Goal: Information Seeking & Learning: Learn about a topic

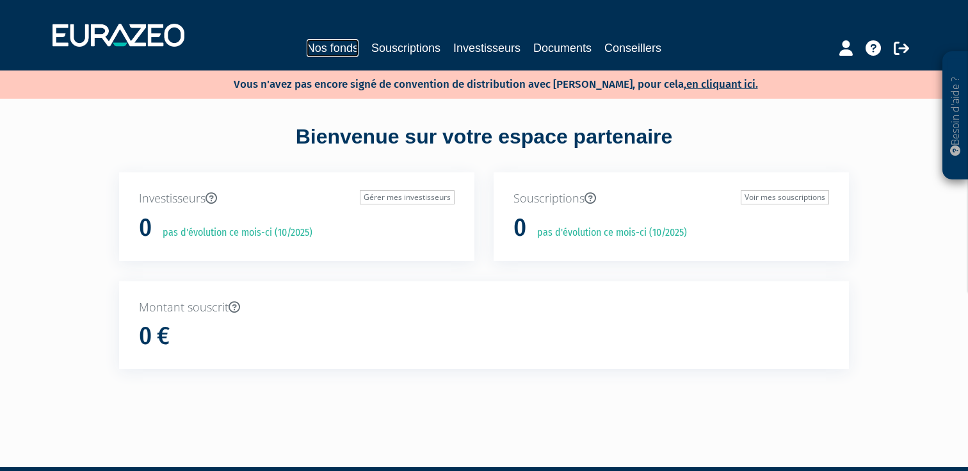
click at [334, 42] on link "Nos fonds" at bounding box center [333, 48] width 52 height 18
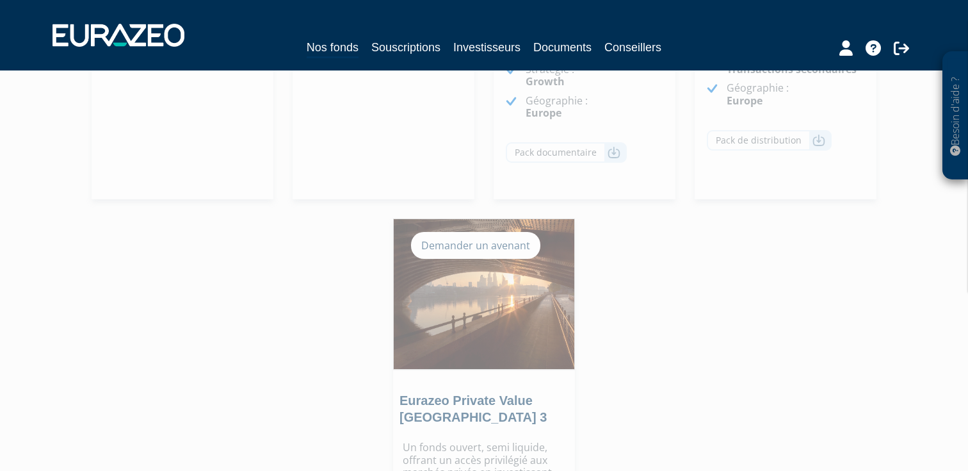
scroll to position [97, 0]
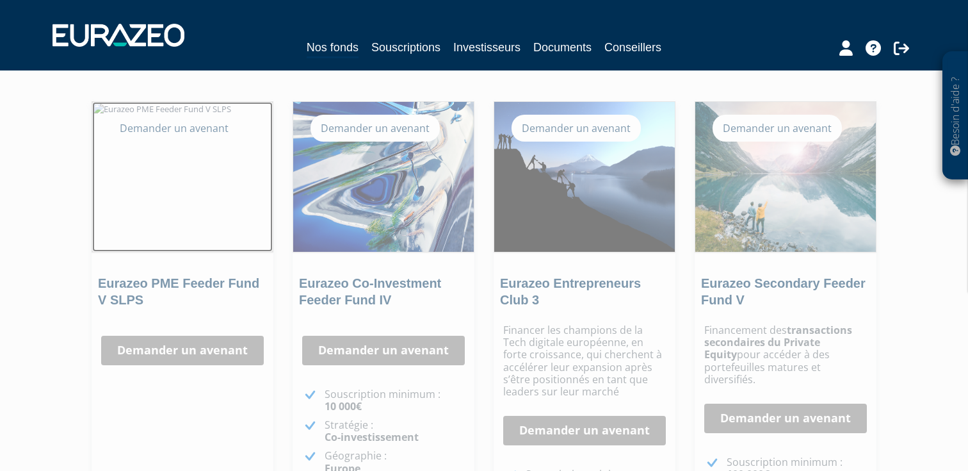
click at [156, 153] on img at bounding box center [182, 177] width 181 height 150
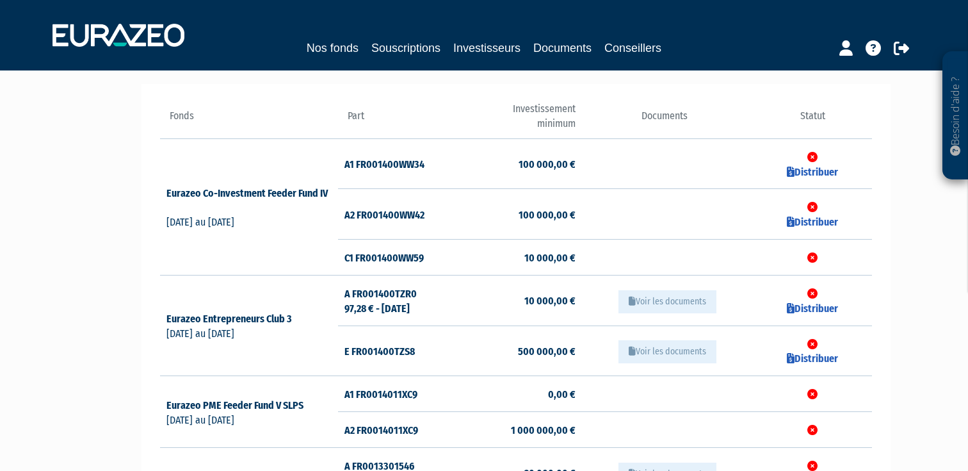
scroll to position [126, 0]
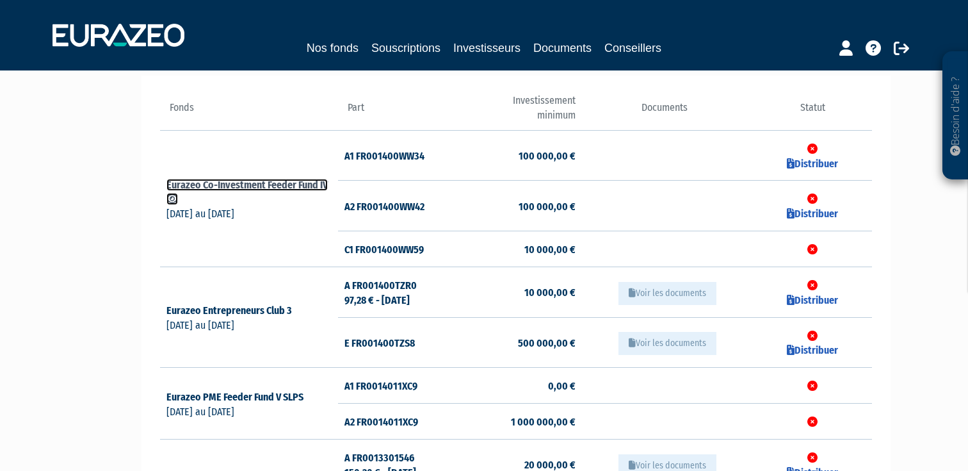
click at [239, 181] on link "Eurazeo Co-Investment Feeder Fund IV" at bounding box center [246, 192] width 161 height 27
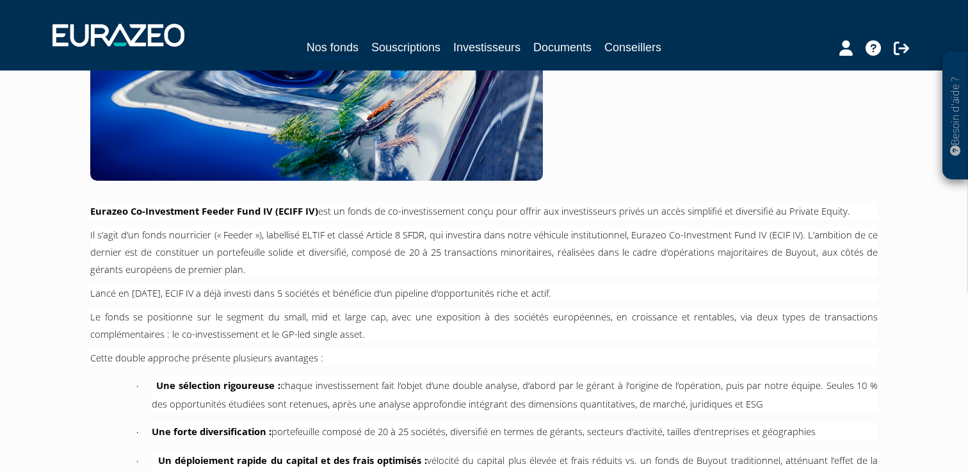
scroll to position [332, 0]
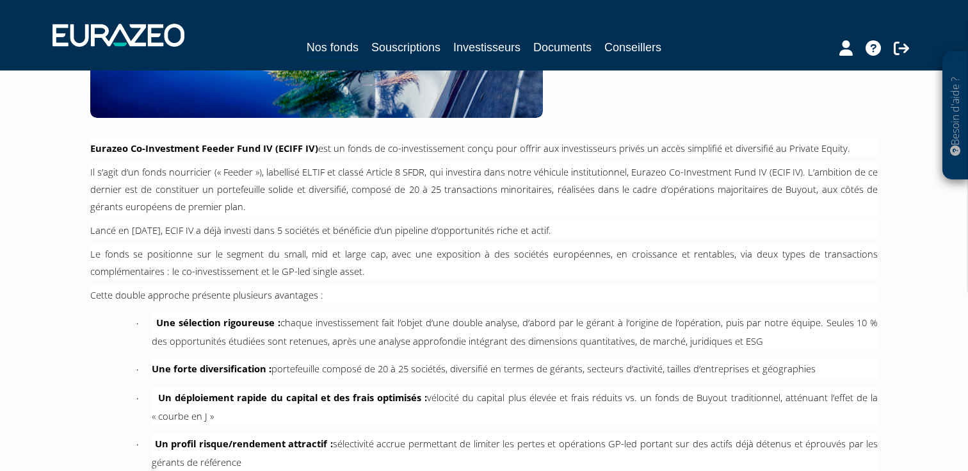
click at [476, 172] on span "Il s’agit d’un fonds nourricier (« Feeder »), labellisé ELTIF et classé Article…" at bounding box center [484, 188] width 788 height 47
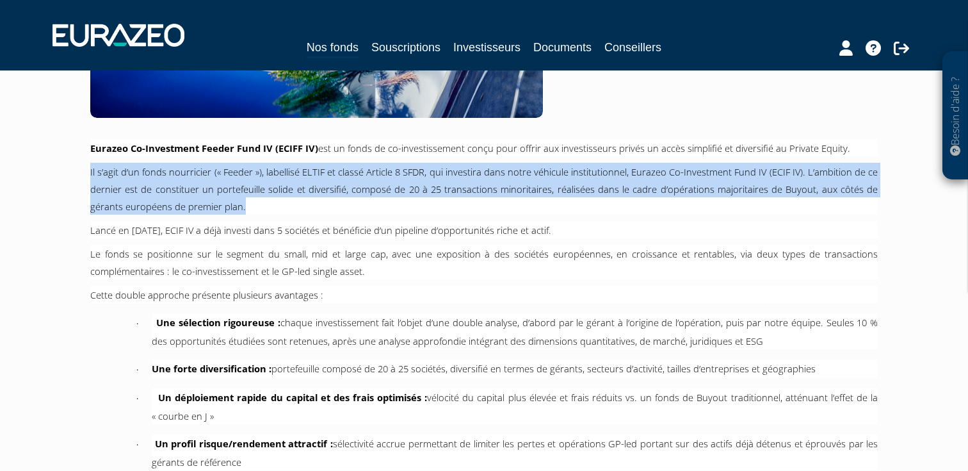
click at [476, 172] on span "Il s’agit d’un fonds nourricier (« Feeder »), labellisé ELTIF et classé Article…" at bounding box center [484, 188] width 788 height 47
click at [482, 178] on p "Il s’agit d’un fonds nourricier (« Feeder »), labellisé ELTIF et classé Article…" at bounding box center [484, 189] width 788 height 52
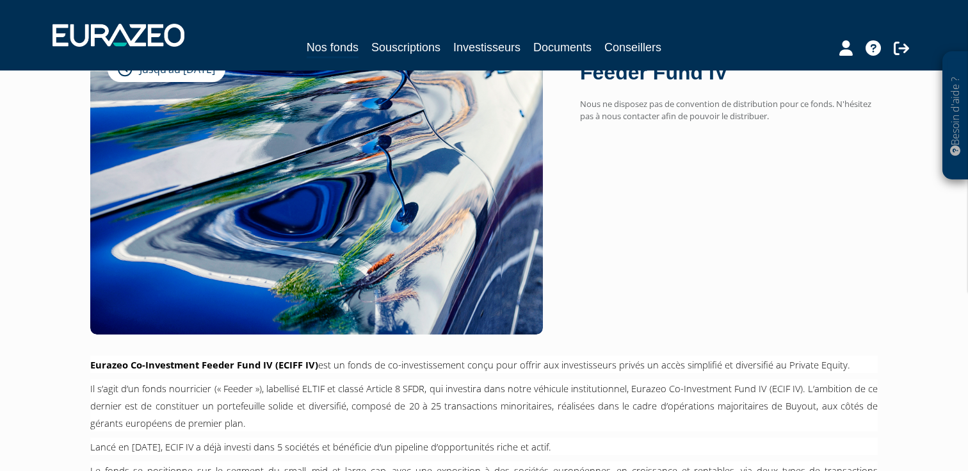
scroll to position [0, 0]
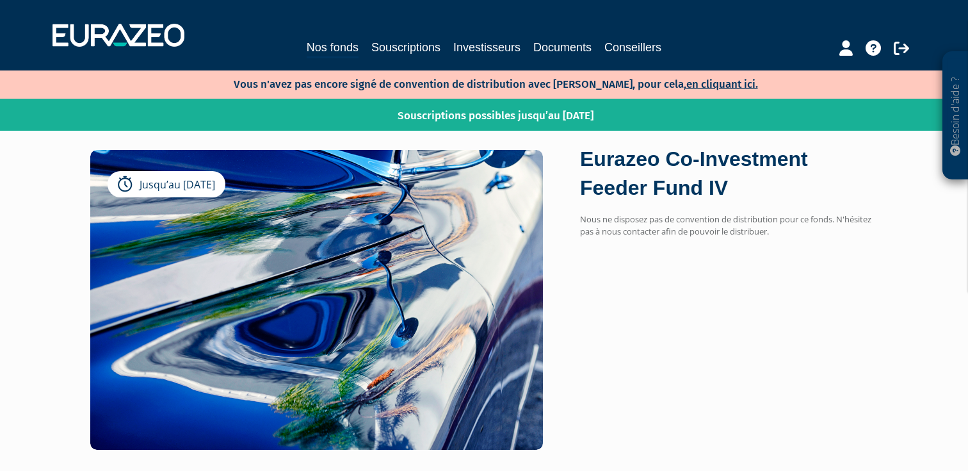
click at [500, 121] on p "Souscriptions possibles jusqu’au 31/12/2026" at bounding box center [477, 113] width 233 height 22
click at [533, 121] on p "Souscriptions possibles jusqu’au 31/12/2026" at bounding box center [477, 113] width 233 height 22
click at [328, 42] on link "Nos fonds" at bounding box center [333, 48] width 52 height 20
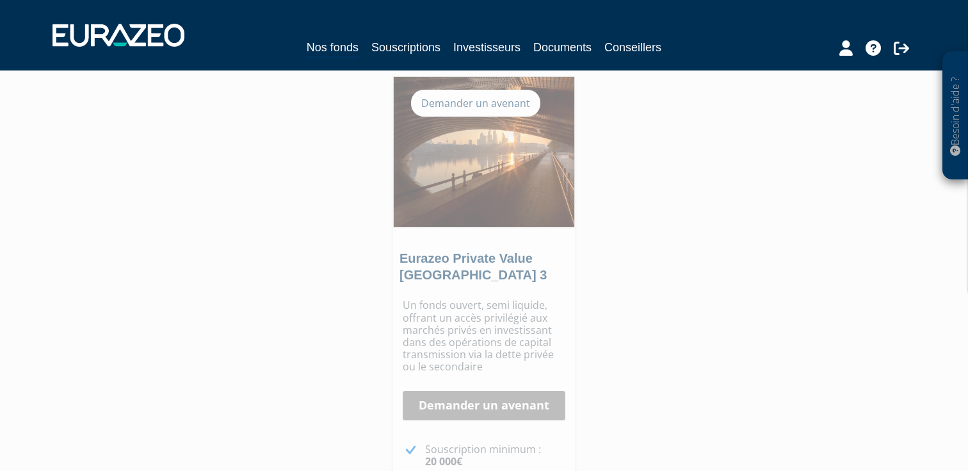
scroll to position [959, 0]
